Goal: Check status: Check status

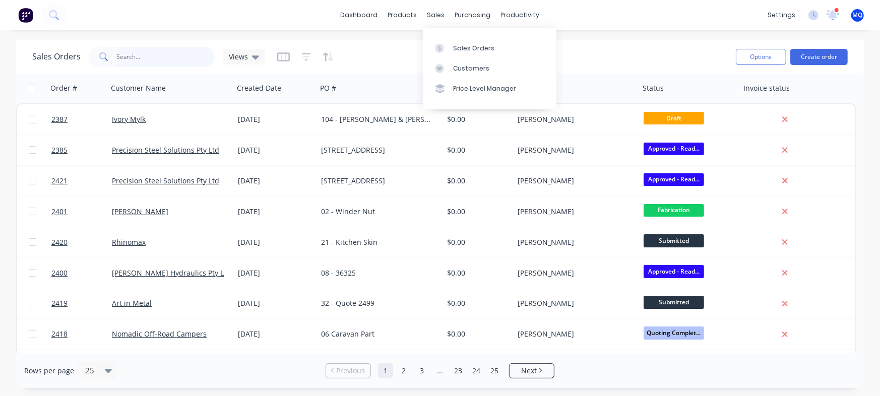
click at [164, 60] on input "text" at bounding box center [166, 57] width 98 height 20
type input "122867"
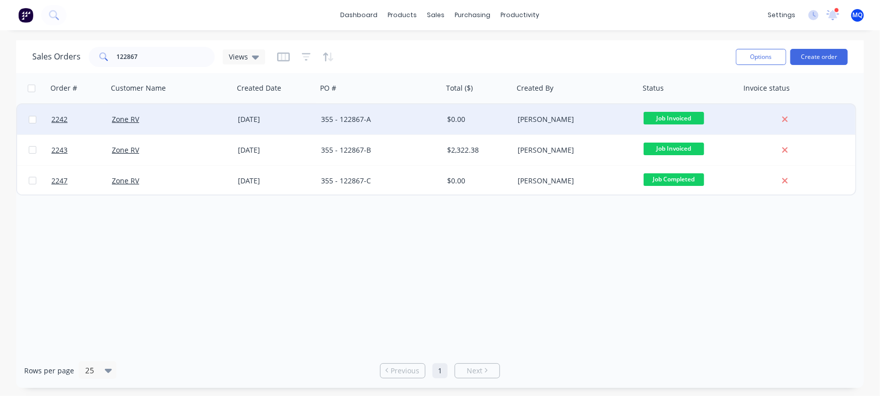
click at [362, 124] on div "355 - 122867-A" at bounding box center [377, 119] width 112 height 10
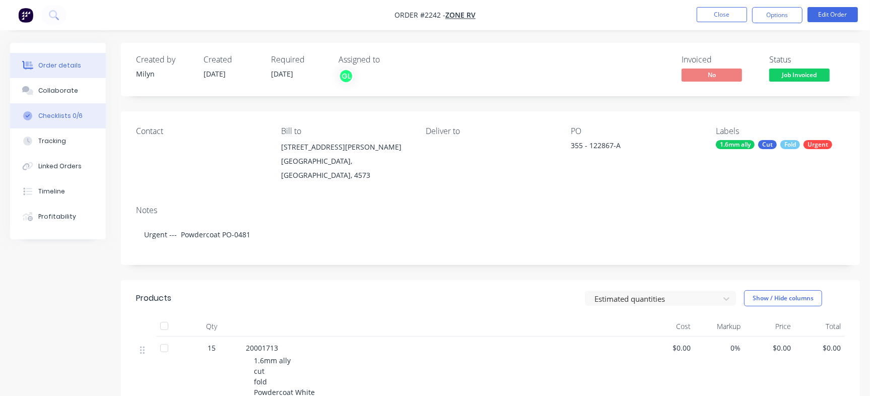
click at [72, 116] on div "Checklists 0/6" at bounding box center [60, 115] width 44 height 9
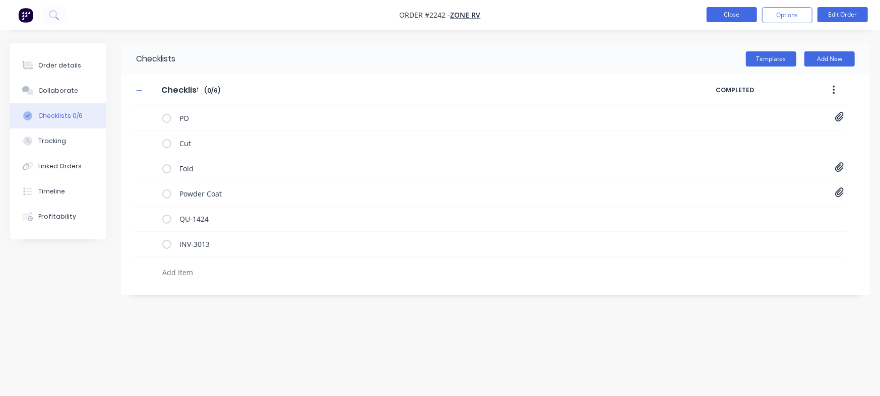
click at [723, 13] on button "Close" at bounding box center [731, 14] width 50 height 15
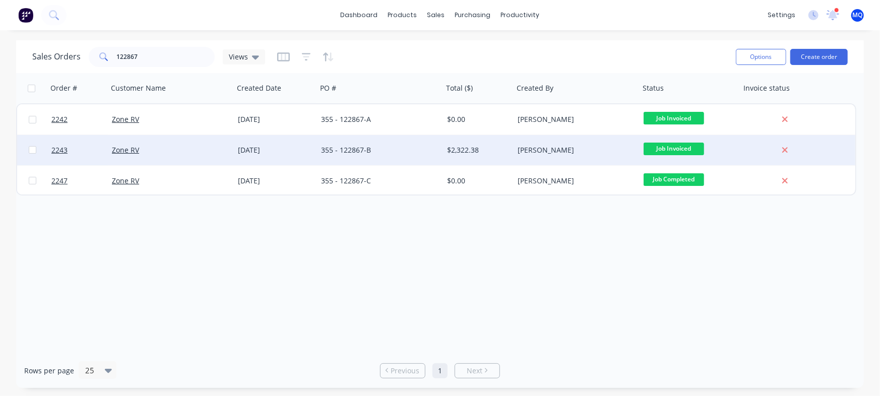
click at [390, 157] on div "355 - 122867-B" at bounding box center [380, 150] width 126 height 30
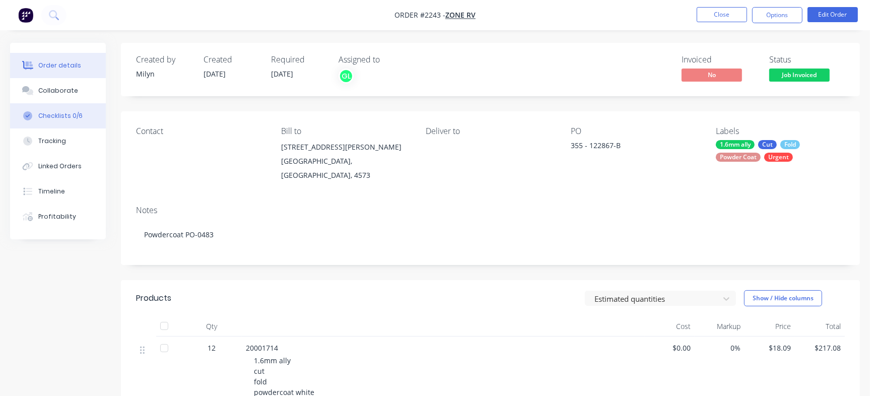
click at [95, 119] on button "Checklists 0/6" at bounding box center [58, 115] width 96 height 25
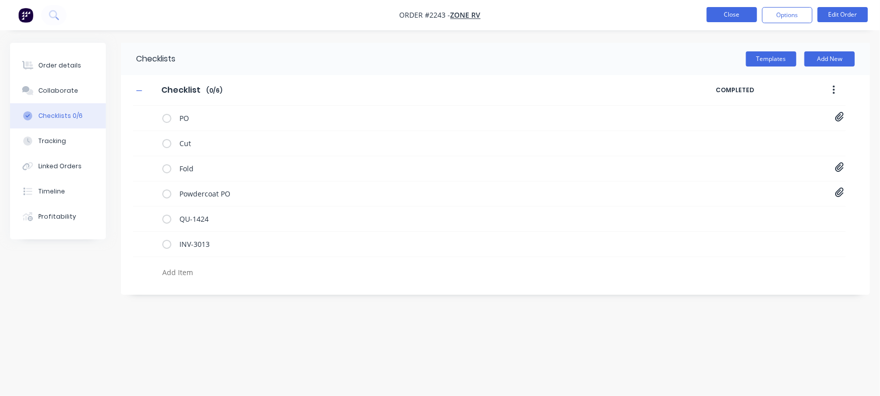
click at [726, 13] on button "Close" at bounding box center [731, 14] width 50 height 15
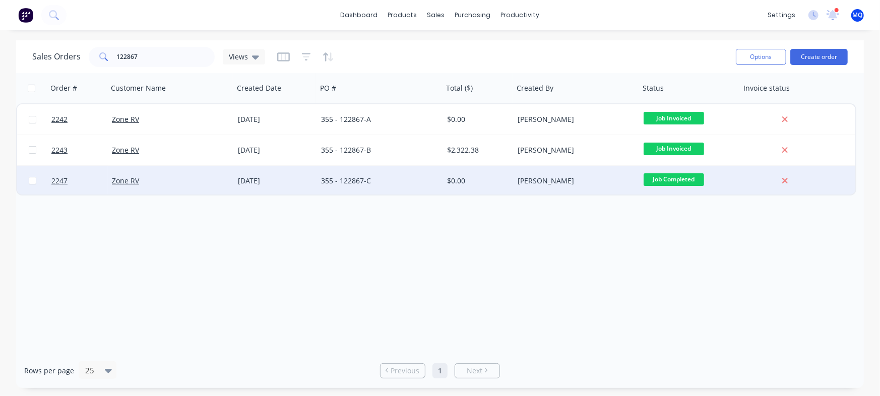
click at [394, 178] on div "355 - 122867-C" at bounding box center [377, 181] width 112 height 10
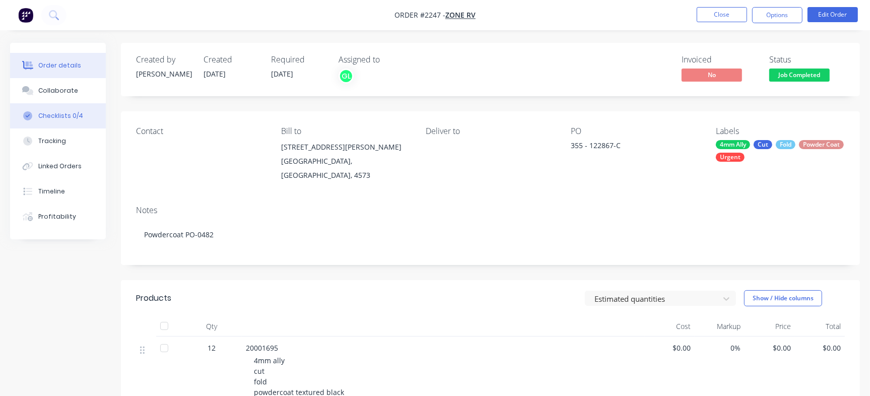
click at [81, 120] on button "Checklists 0/4" at bounding box center [58, 115] width 96 height 25
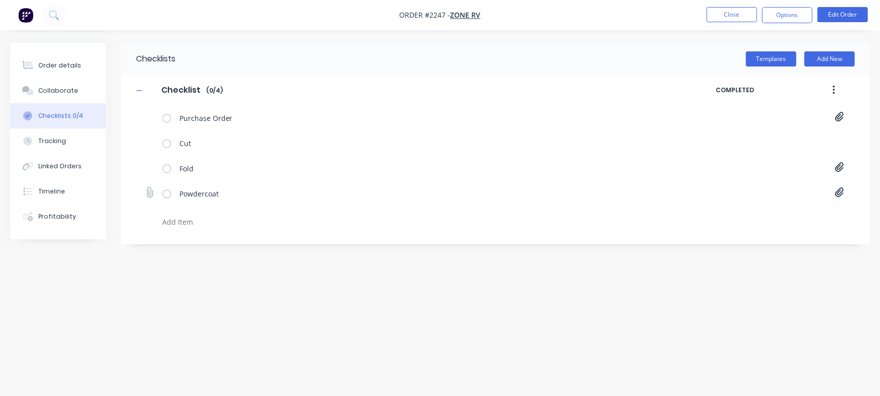
click at [833, 191] on div "Powdercoat Purchase Order PO0482.pdf" at bounding box center [489, 193] width 712 height 25
click at [837, 193] on icon at bounding box center [839, 193] width 9 height 10
click at [723, 18] on button "Close" at bounding box center [731, 14] width 50 height 15
type textarea "x"
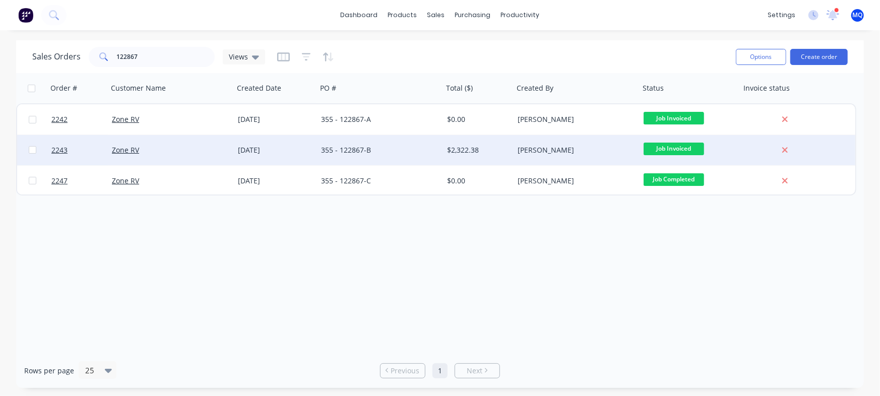
click at [527, 161] on div "[PERSON_NAME]" at bounding box center [576, 150] width 126 height 30
